Goal: Complete application form

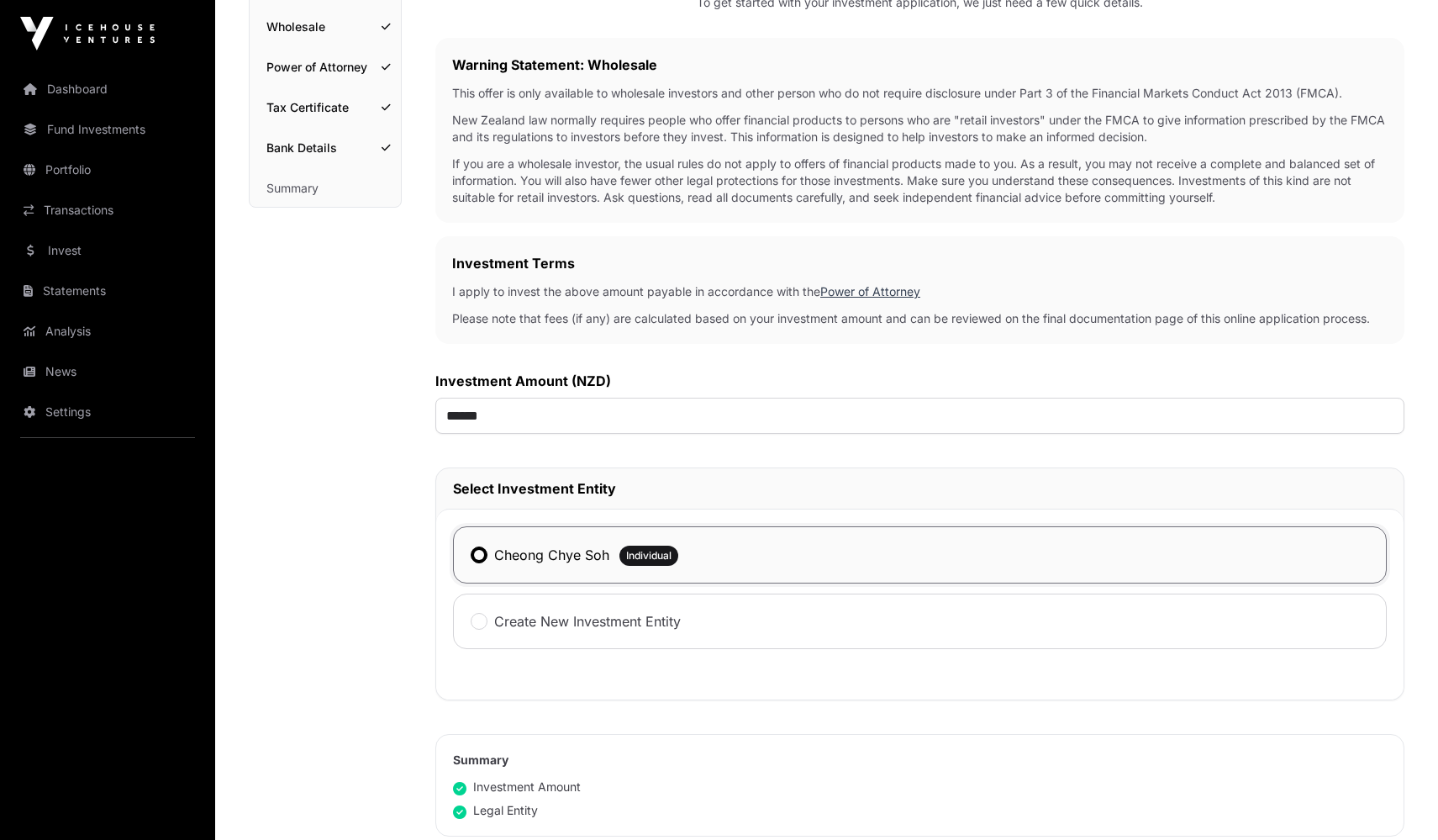
scroll to position [643, 0]
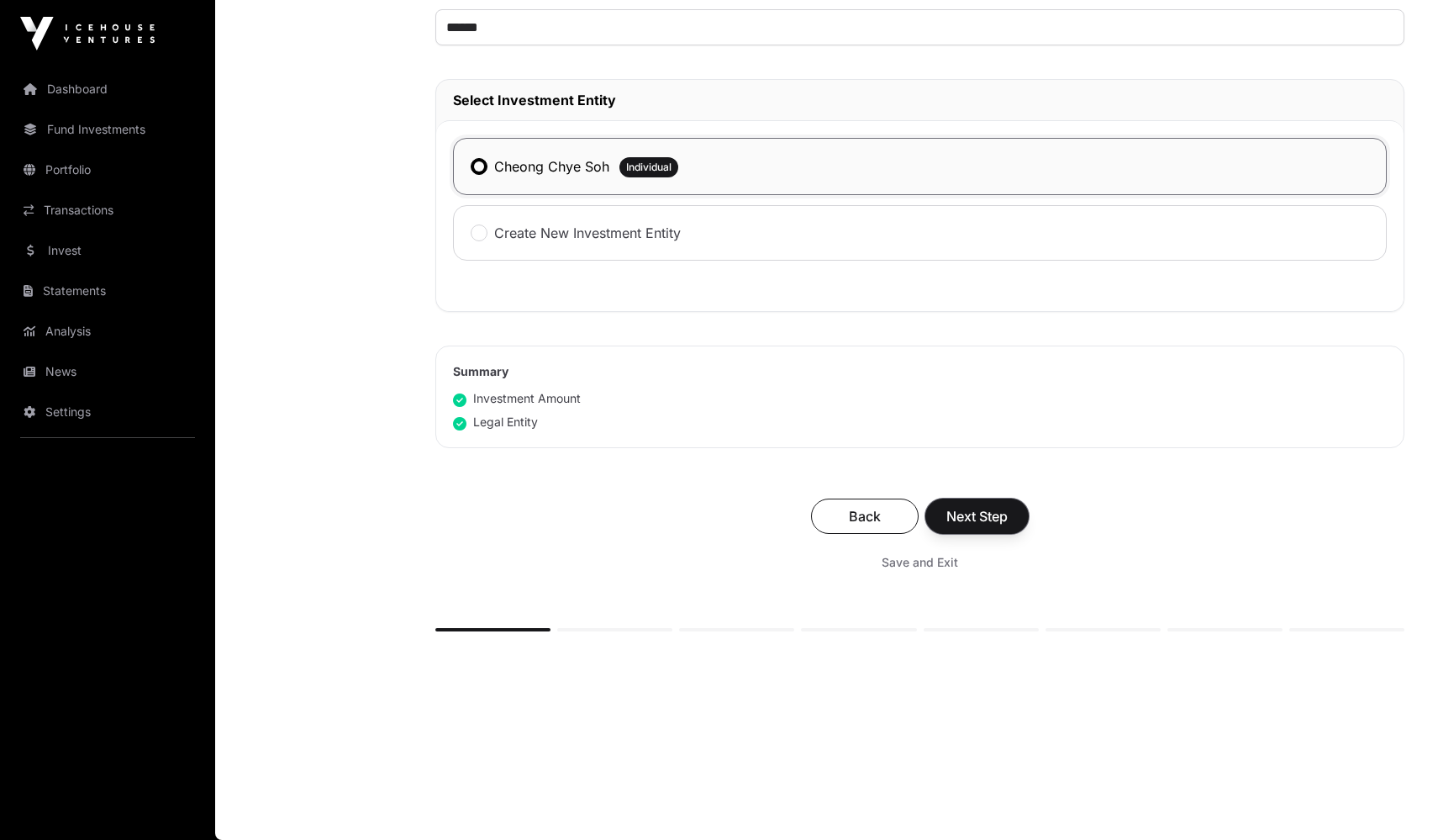
click at [997, 519] on span "Next Step" at bounding box center [976, 515] width 61 height 20
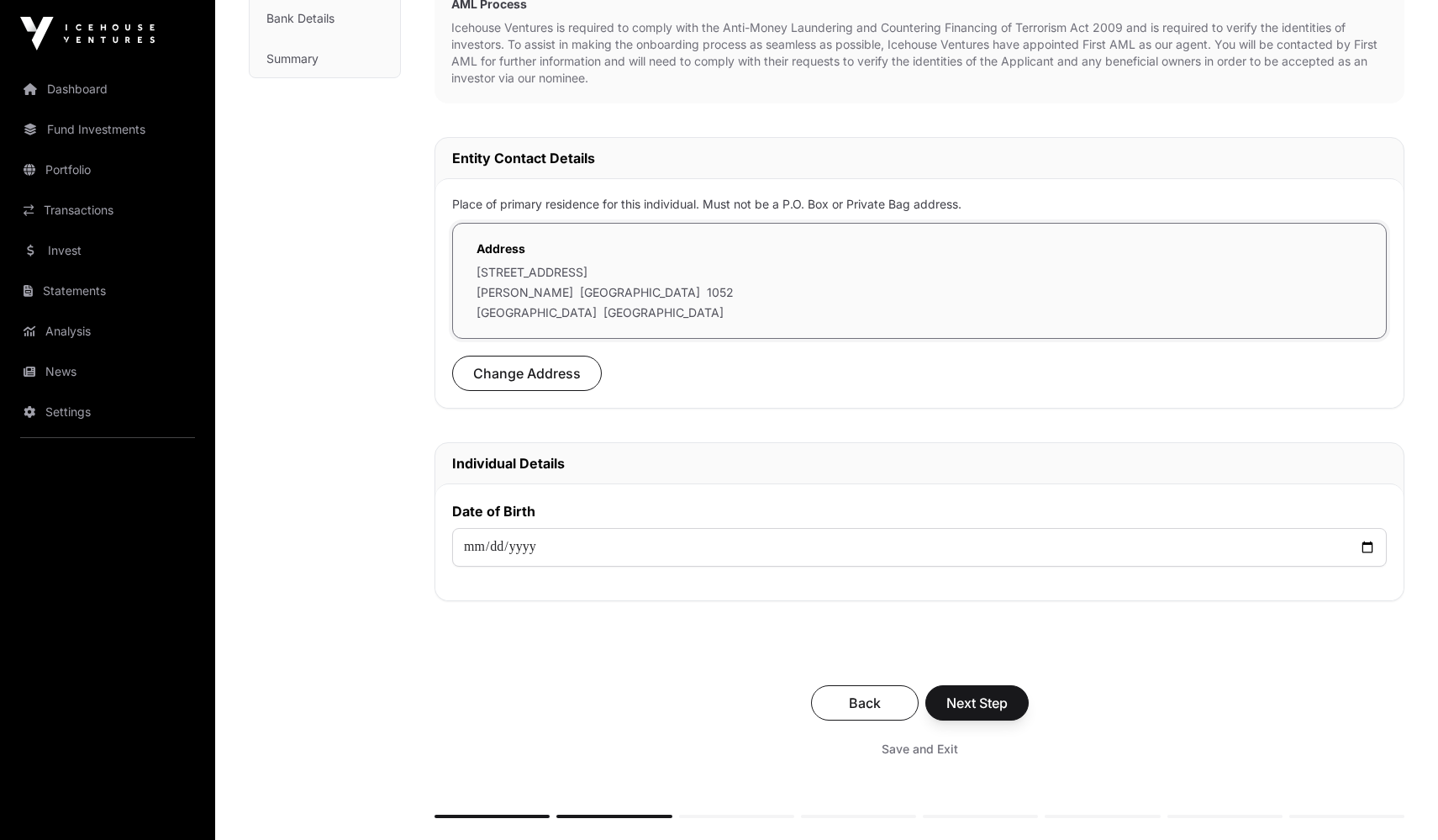
scroll to position [568, 0]
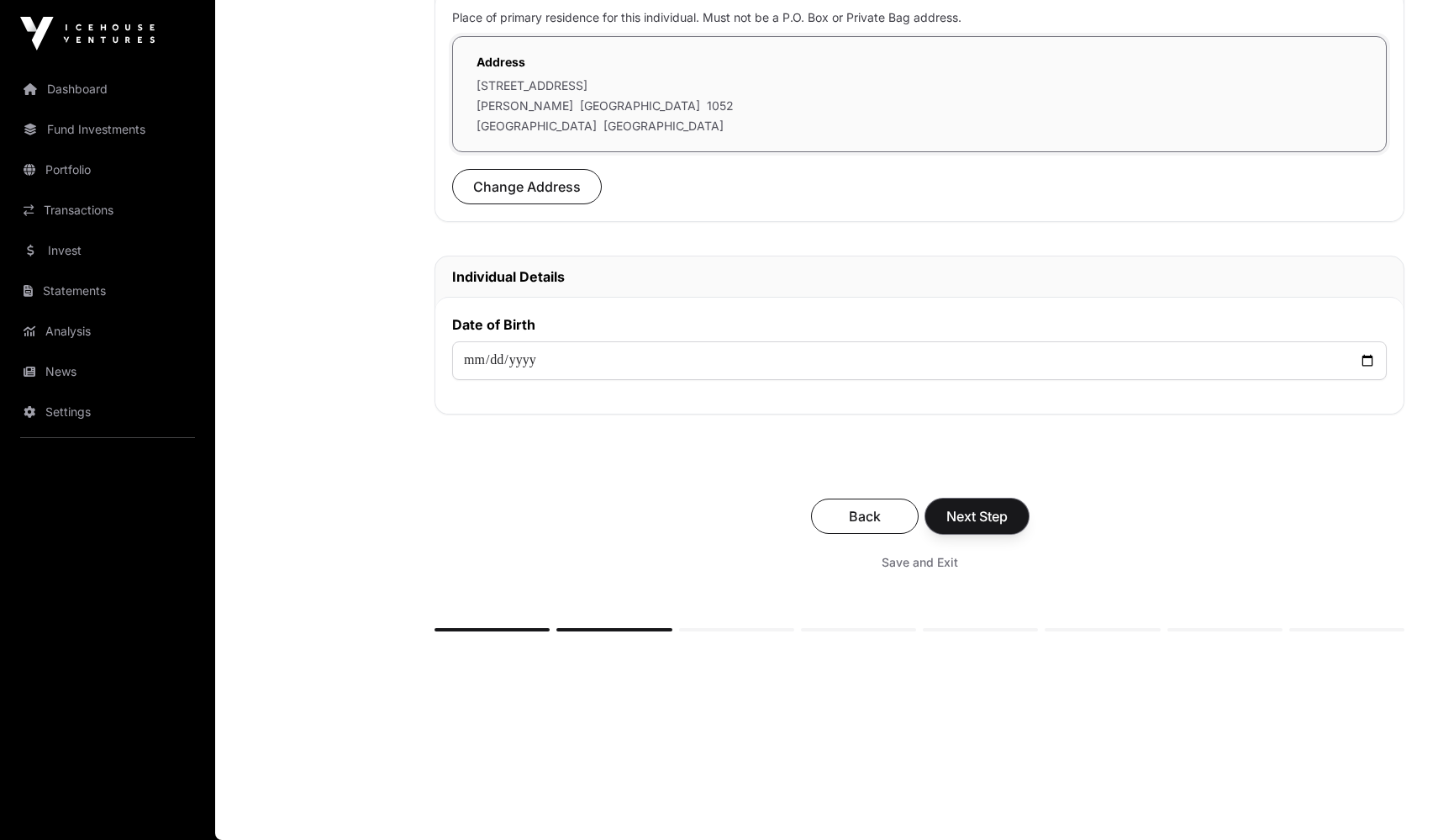
click at [988, 511] on span "Next Step" at bounding box center [976, 515] width 61 height 20
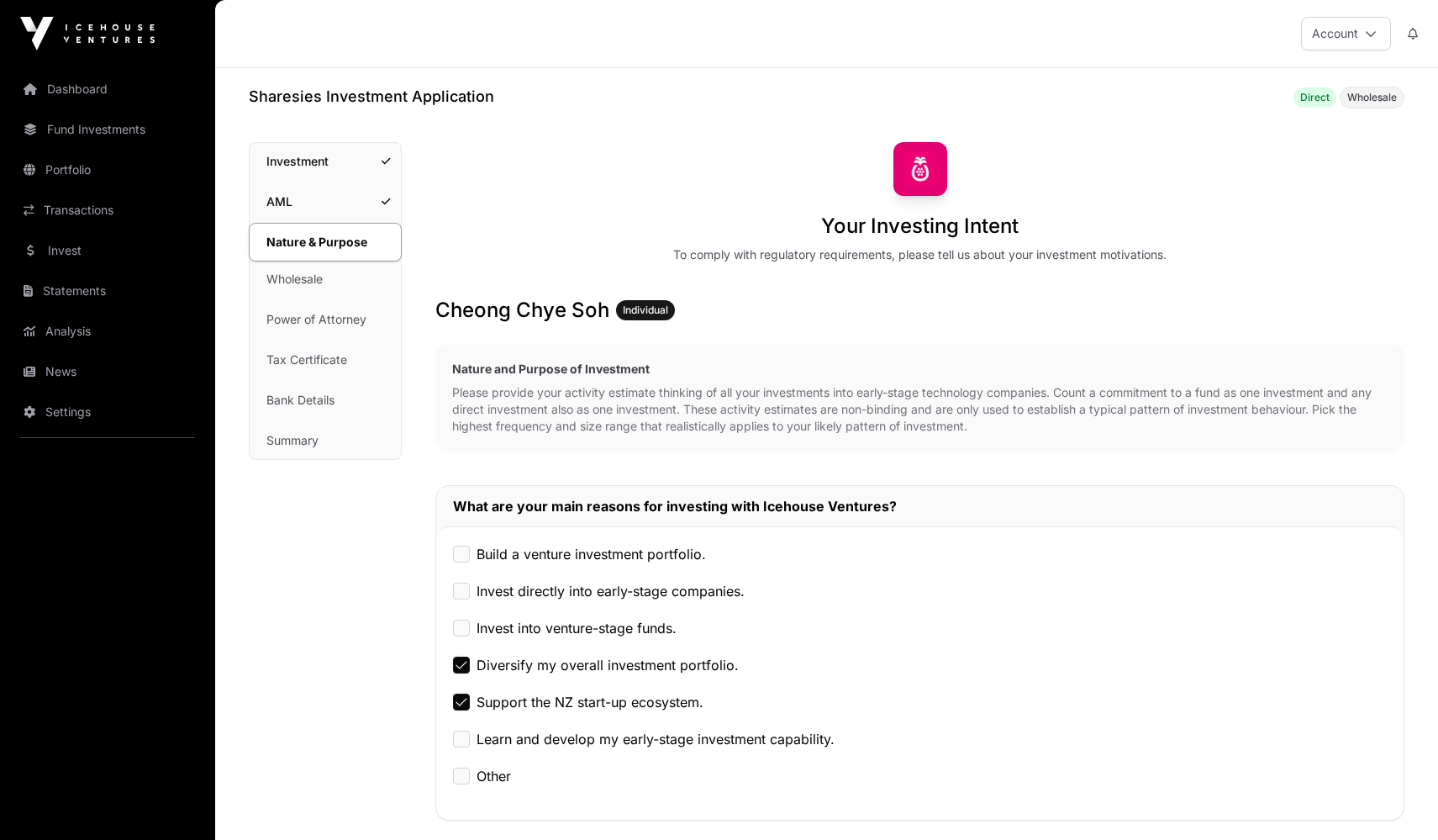
click at [307, 403] on link "Bank Details" at bounding box center [326, 400] width 152 height 37
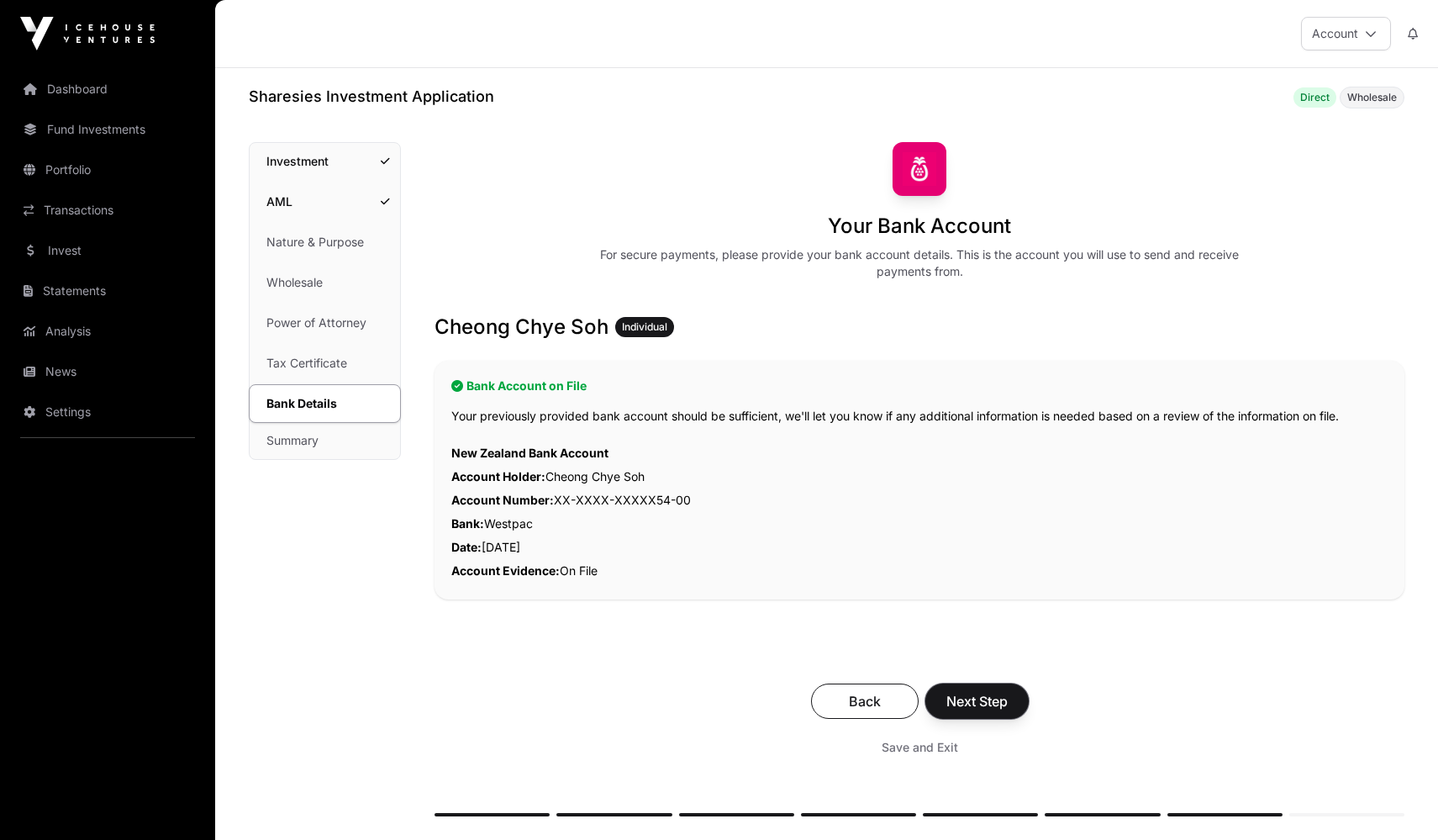
click at [992, 708] on span "Next Step" at bounding box center [976, 701] width 61 height 20
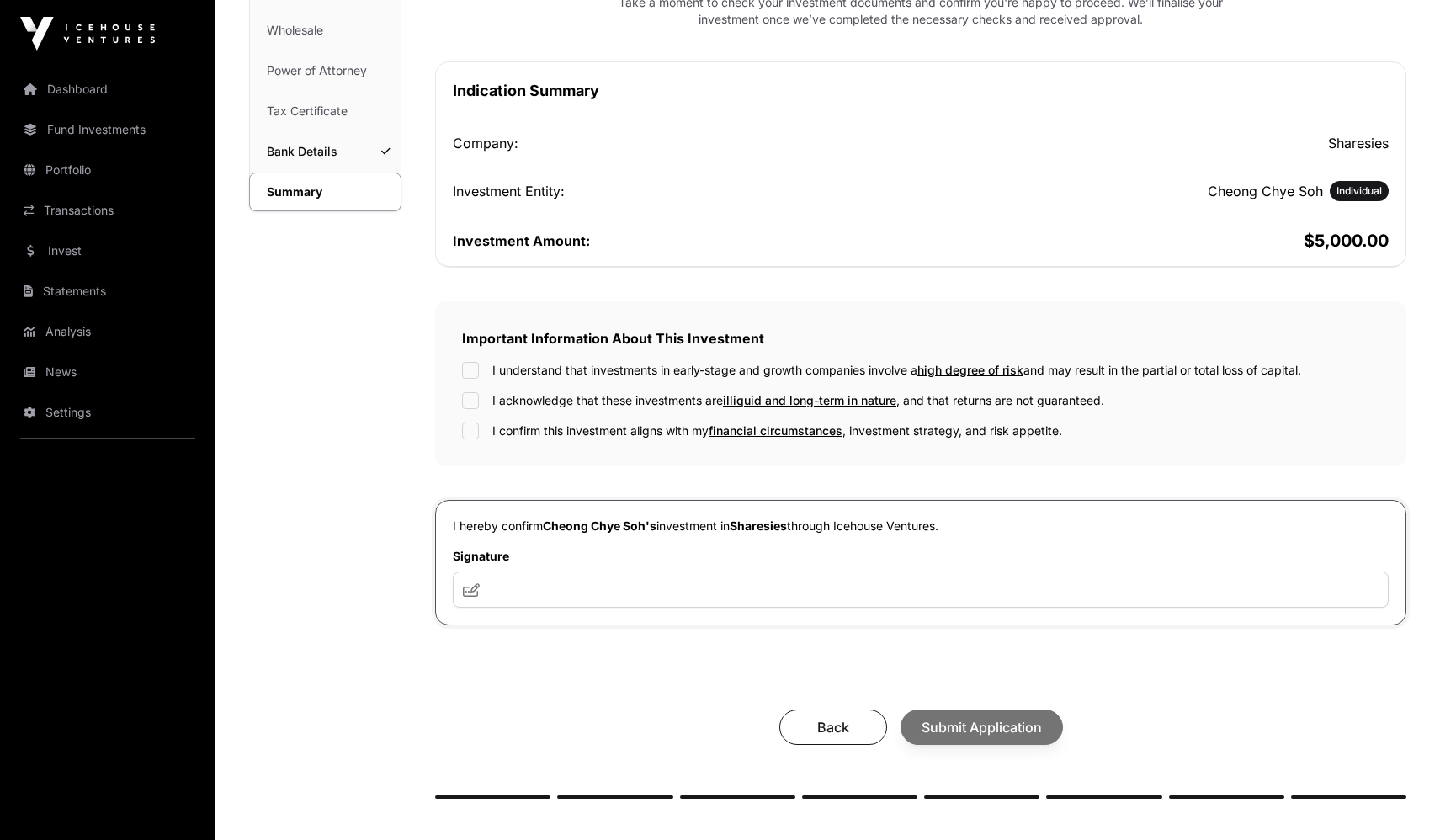
scroll to position [422, 0]
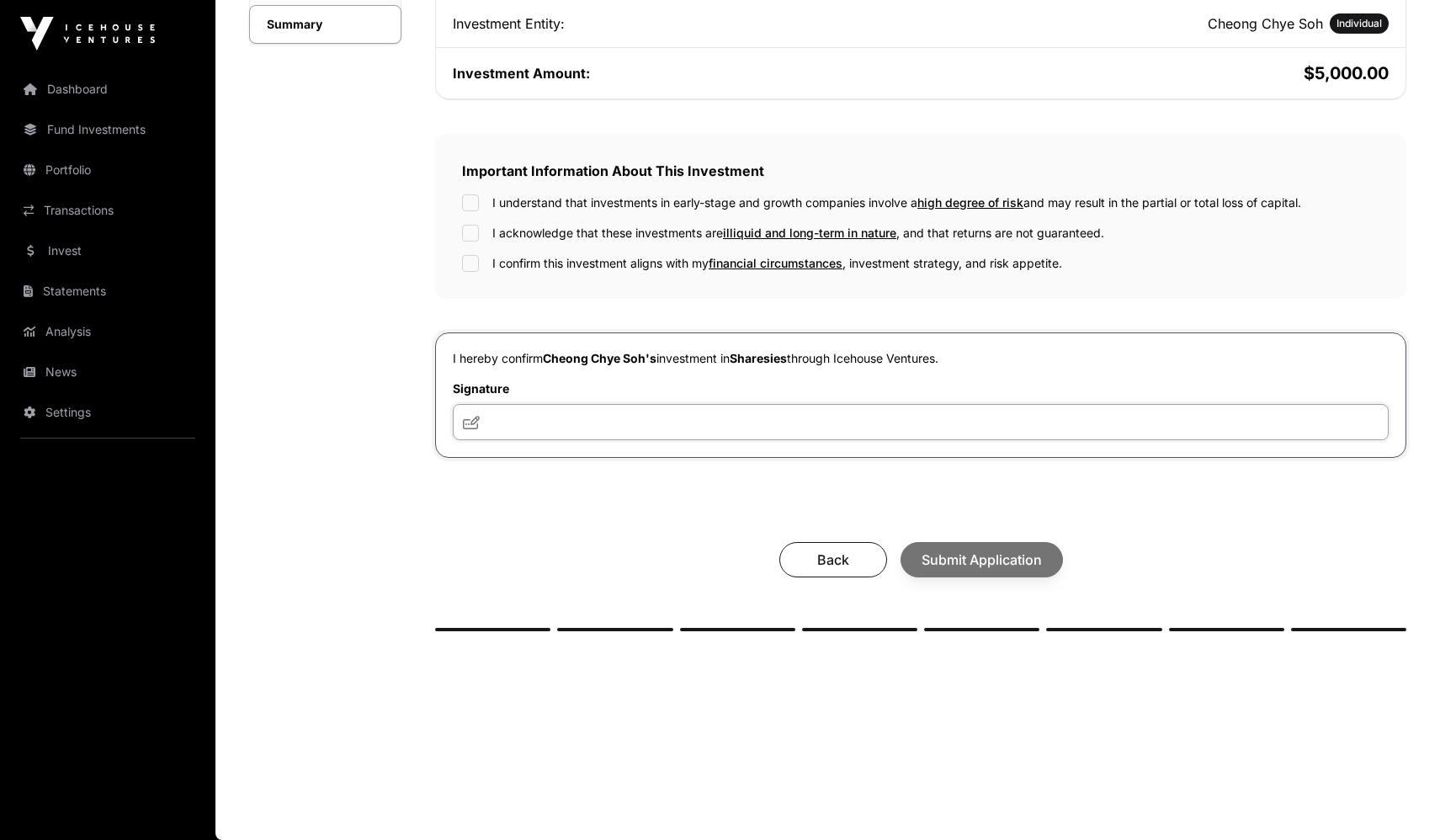
click at [650, 425] on input "text" at bounding box center [920, 421] width 936 height 36
click at [465, 242] on div "I understand that investments in early-stage and growth companies involve a hig…" at bounding box center [921, 234] width 917 height 78
click at [522, 414] on input "text" at bounding box center [920, 421] width 936 height 36
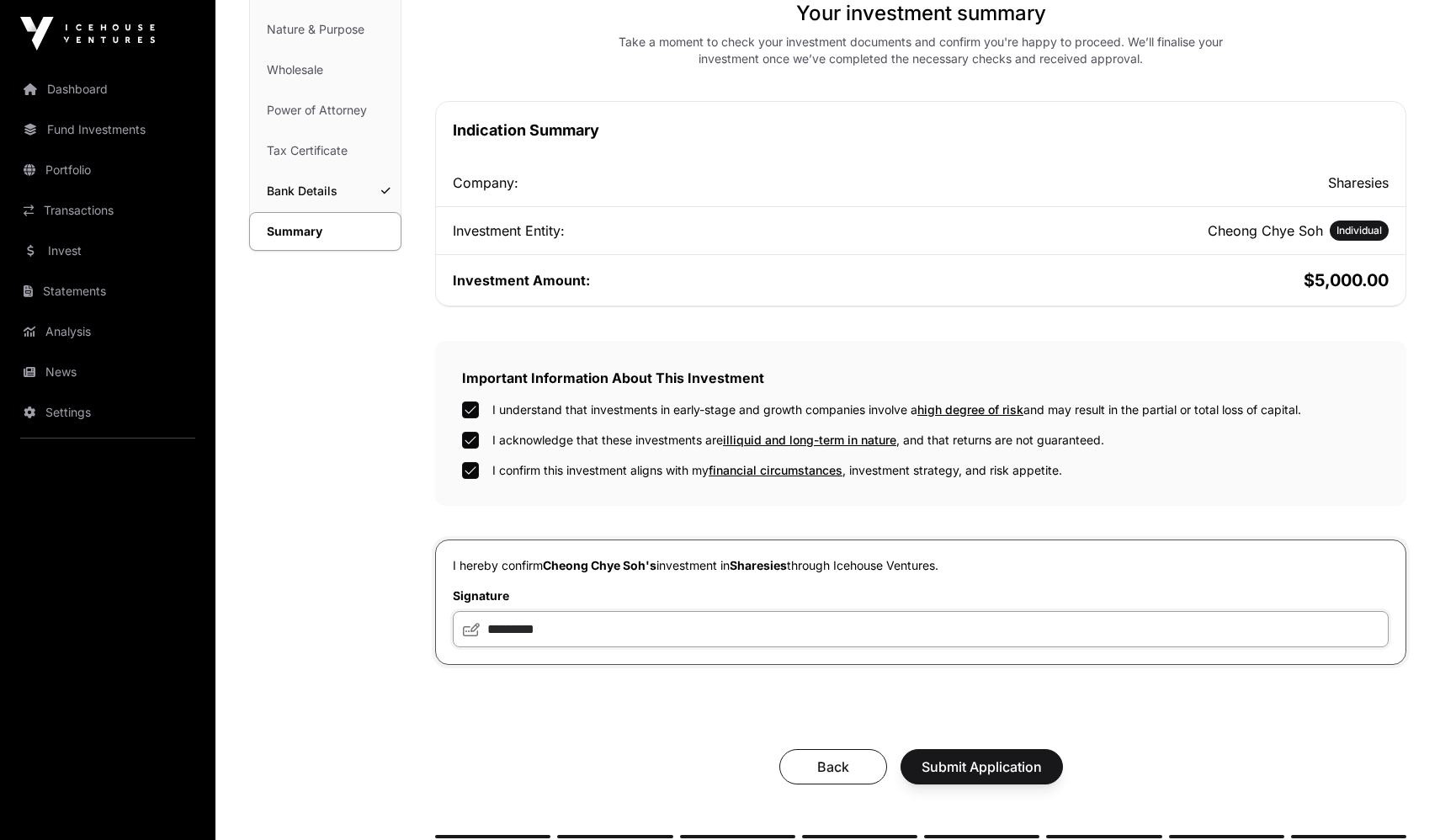
scroll to position [338, 0]
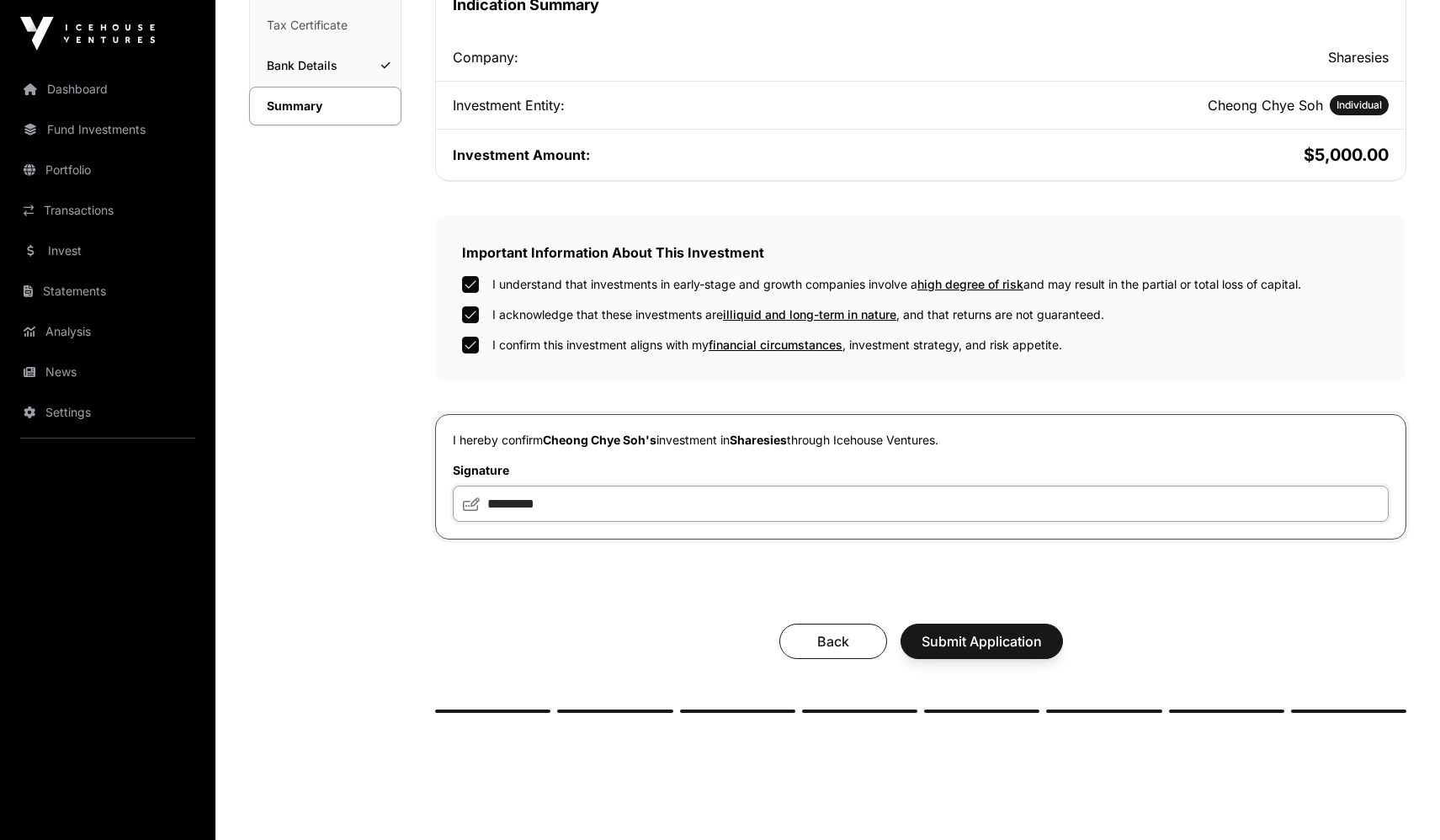
type input "*********"
click at [987, 648] on span "Submit Application" at bounding box center [981, 640] width 121 height 20
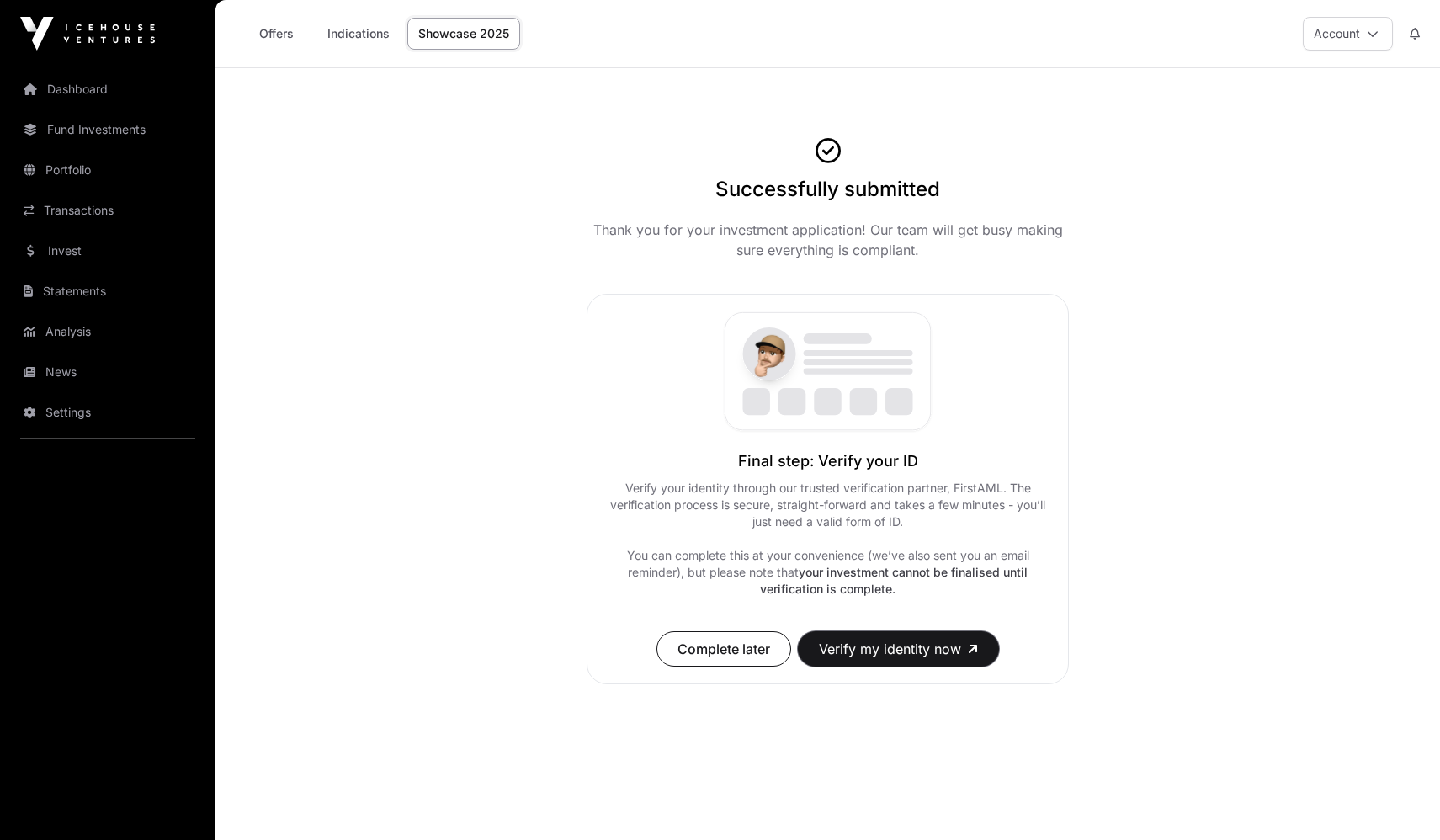
click at [935, 653] on button "Verify my identity now" at bounding box center [898, 648] width 202 height 35
click at [708, 648] on span "Complete later" at bounding box center [723, 648] width 92 height 20
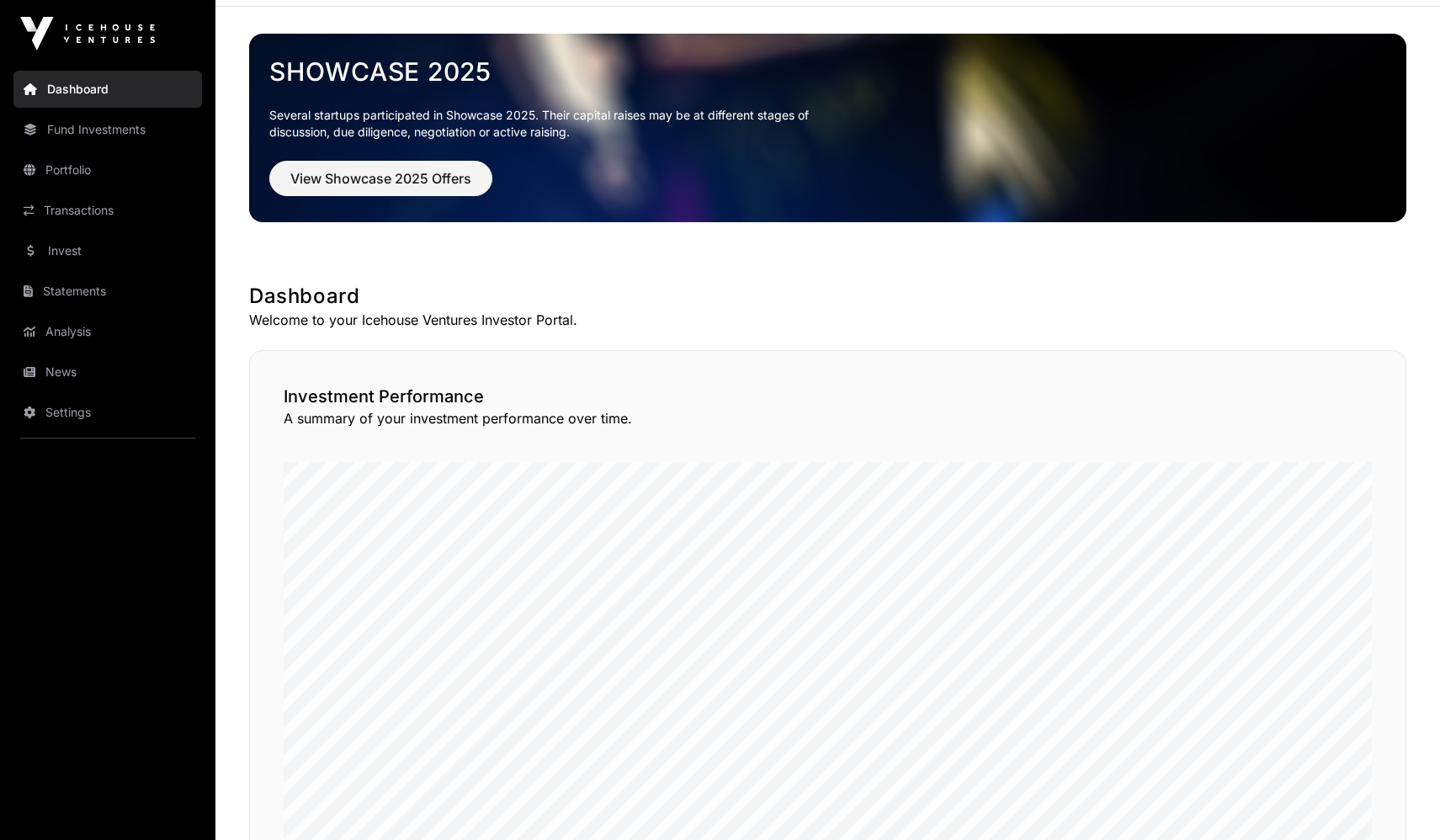
scroll to position [252, 0]
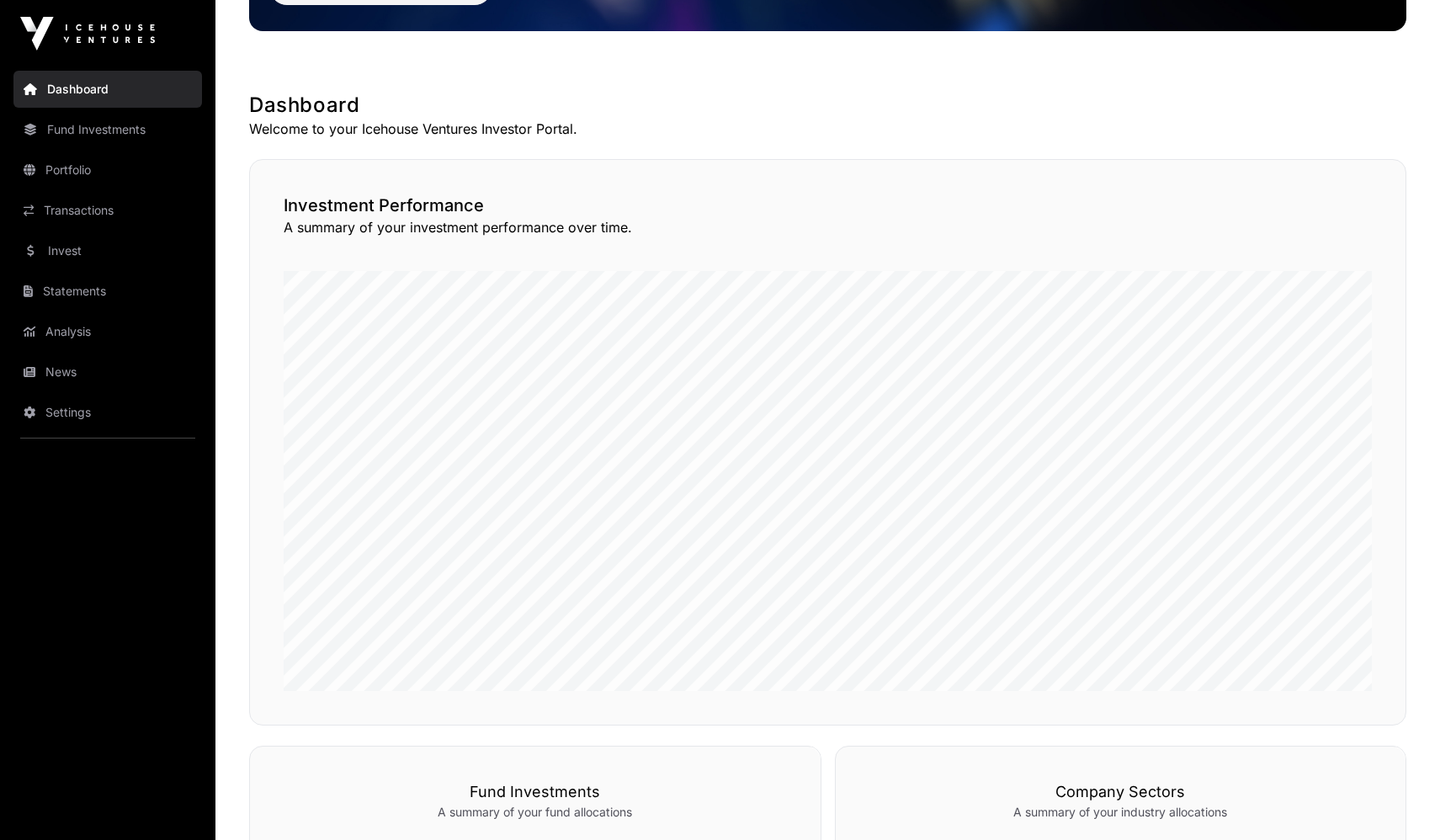
click at [106, 139] on link "Fund Investments" at bounding box center [108, 129] width 189 height 37
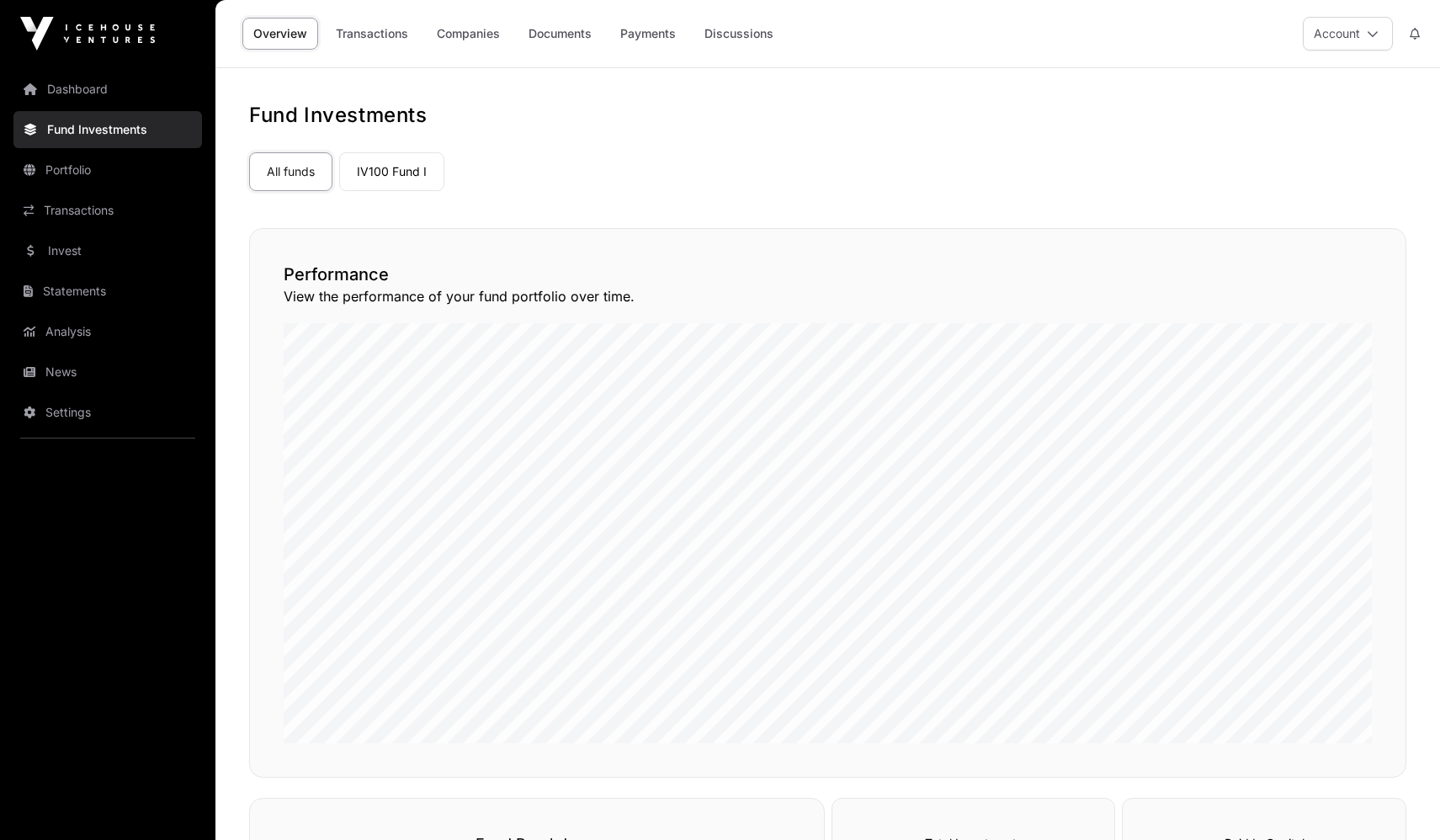
click at [95, 164] on link "Portfolio" at bounding box center [108, 170] width 189 height 37
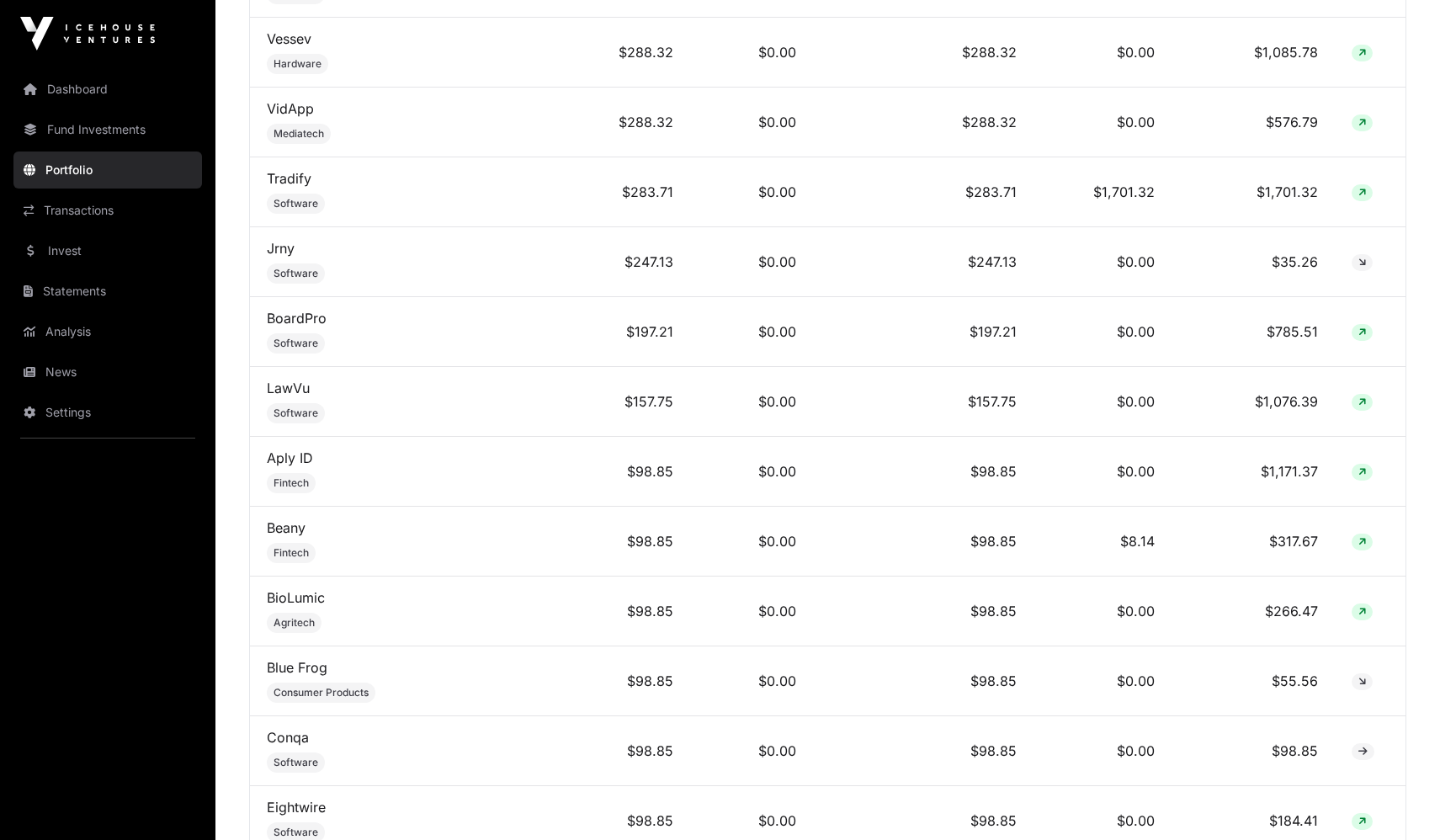
scroll to position [3618, 0]
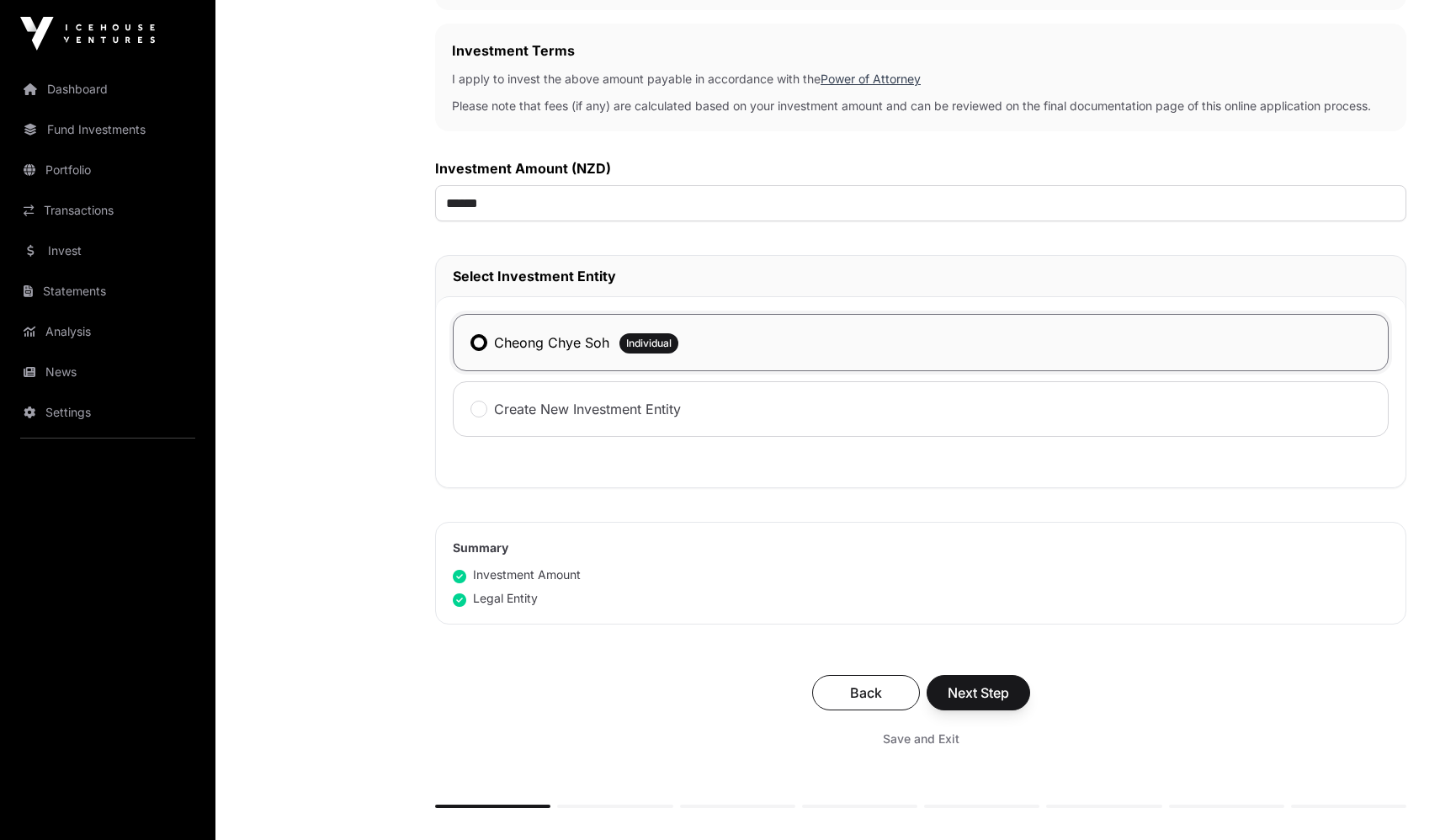
scroll to position [644, 0]
